Goal: Transaction & Acquisition: Download file/media

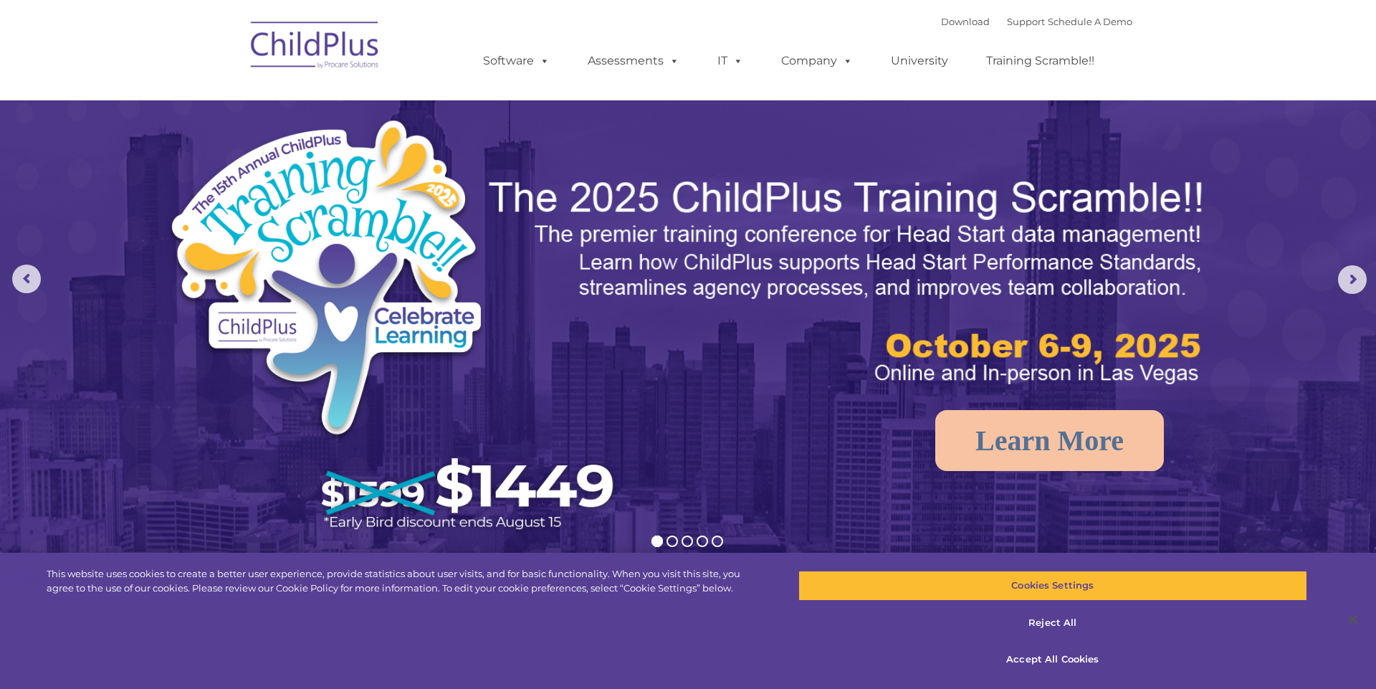
select select "MEDIUM"
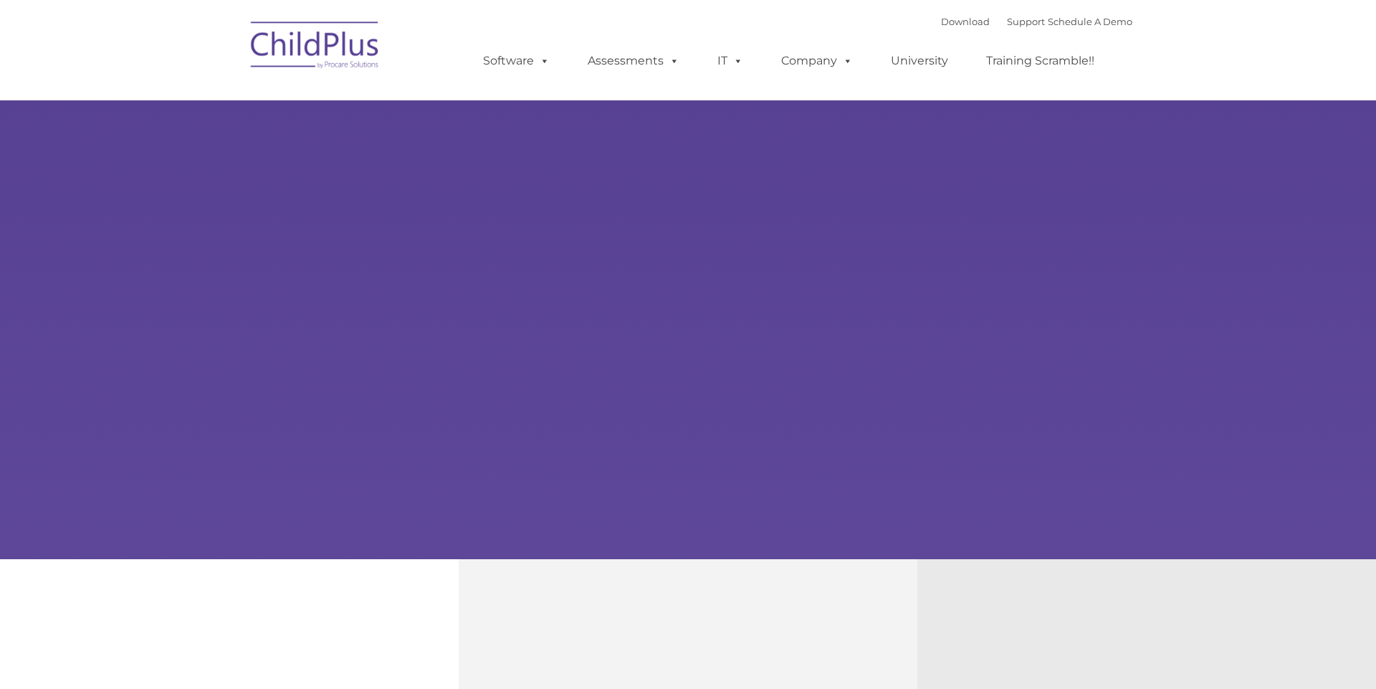
type input ""
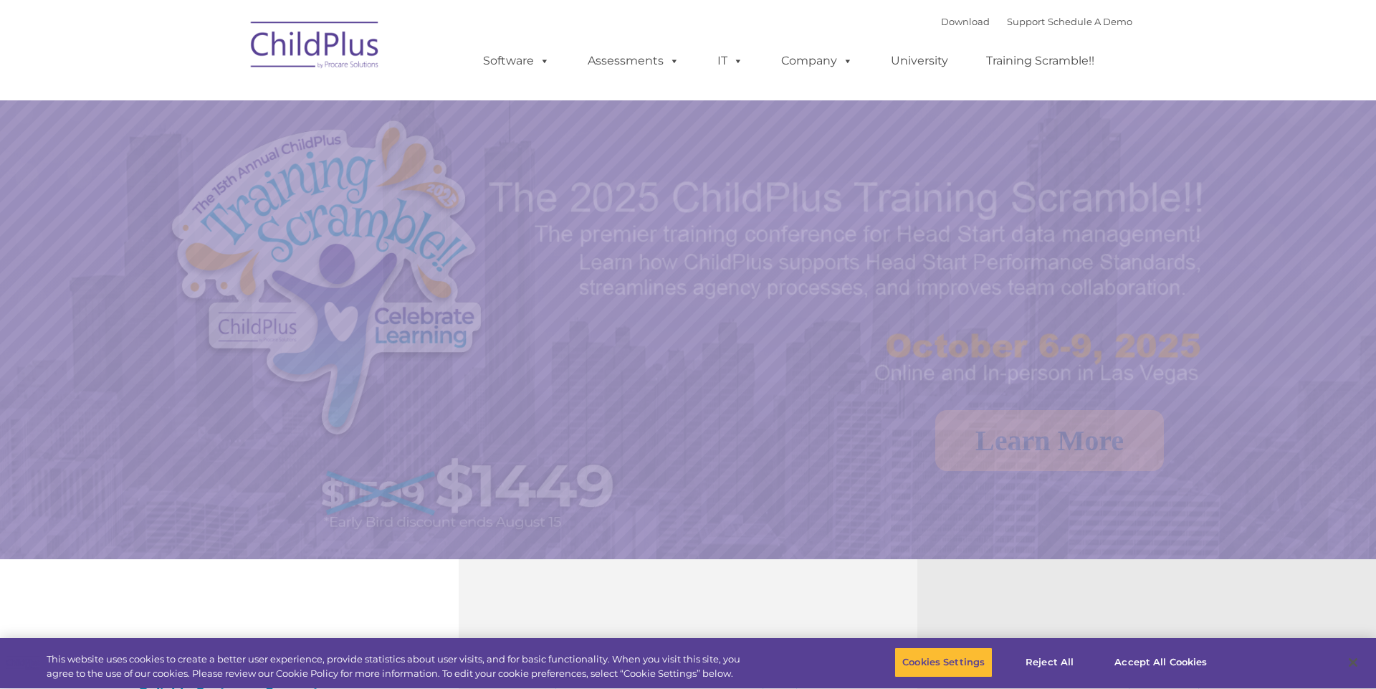
select select "MEDIUM"
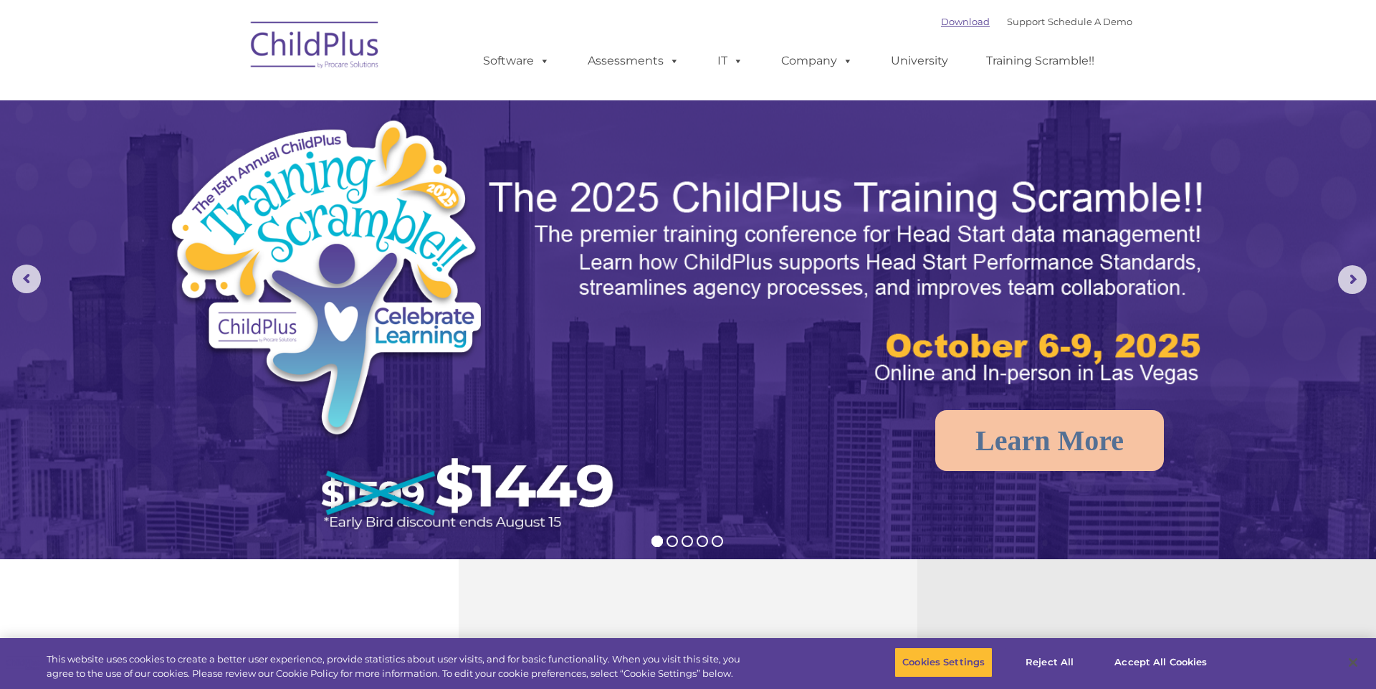
click at [958, 22] on link "Download" at bounding box center [965, 21] width 49 height 11
